Goal: Find specific page/section: Find specific page/section

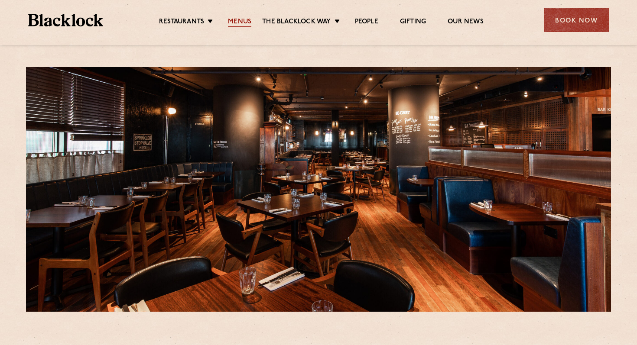
click at [246, 20] on link "Menus" at bounding box center [239, 23] width 23 height 10
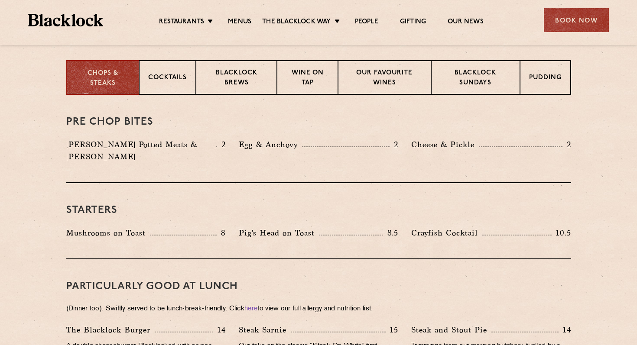
scroll to position [341, 0]
click at [464, 80] on p "Blacklock Sundays" at bounding box center [475, 78] width 70 height 20
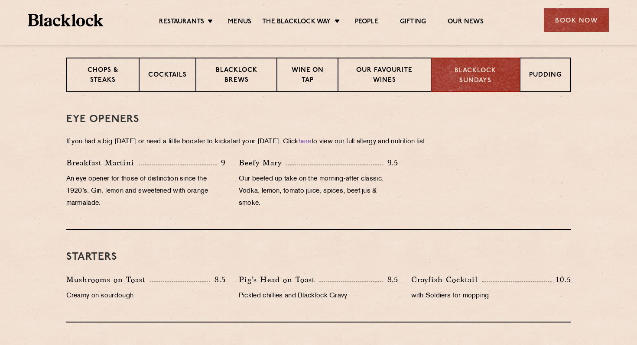
scroll to position [321, 0]
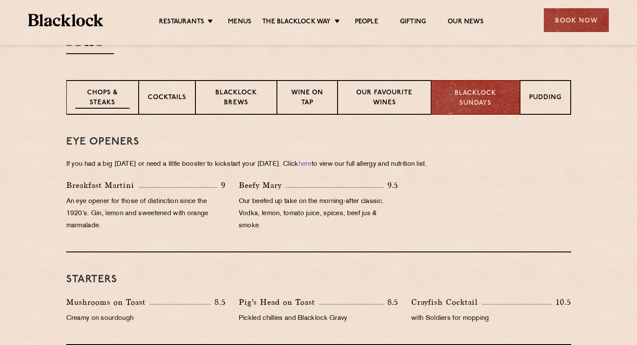
click at [122, 90] on p "Chops & Steaks" at bounding box center [102, 98] width 54 height 20
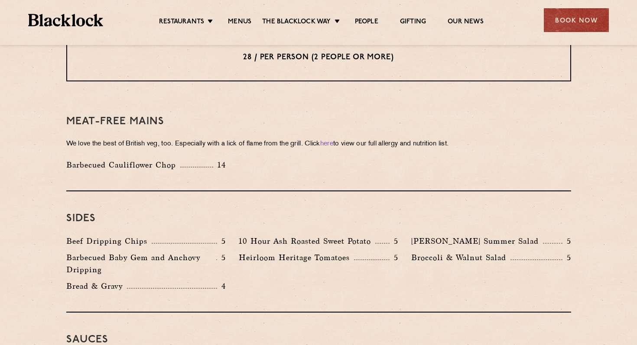
scroll to position [1459, 0]
